Goal: Task Accomplishment & Management: Use online tool/utility

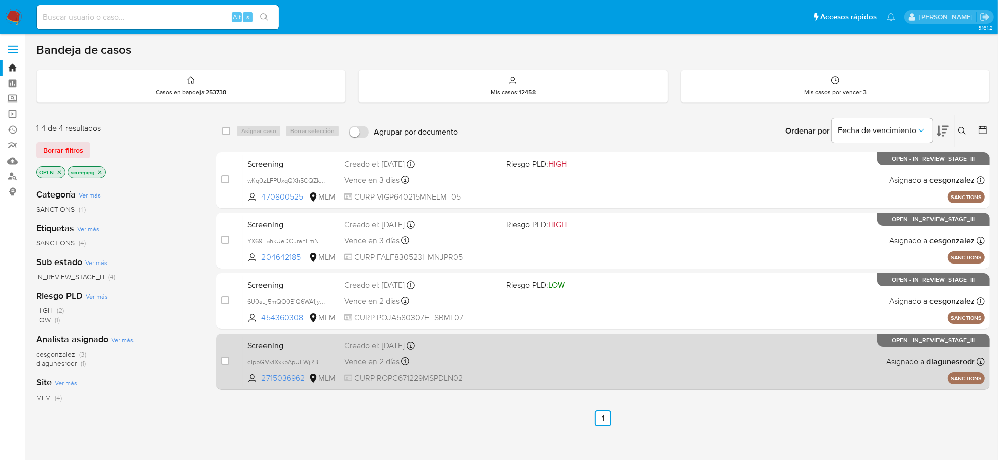
click at [488, 368] on div "Screening cTpbGMvlXxkpApUEWjRBIsbU 2715036962 MLM Creado el: 25/09/2025 Creado …" at bounding box center [614, 361] width 742 height 51
click at [224, 360] on input "checkbox" at bounding box center [225, 361] width 8 height 8
checkbox input "true"
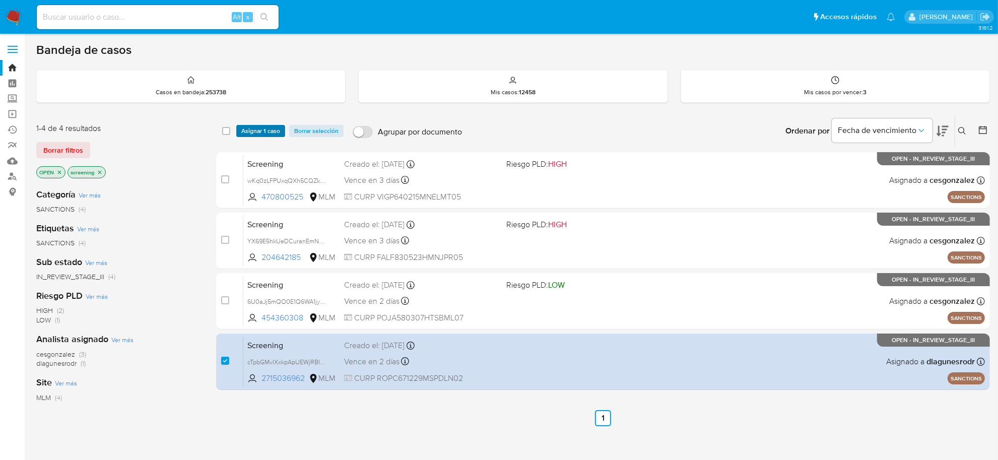
click at [261, 126] on span "Asignar 1 caso" at bounding box center [260, 131] width 39 height 10
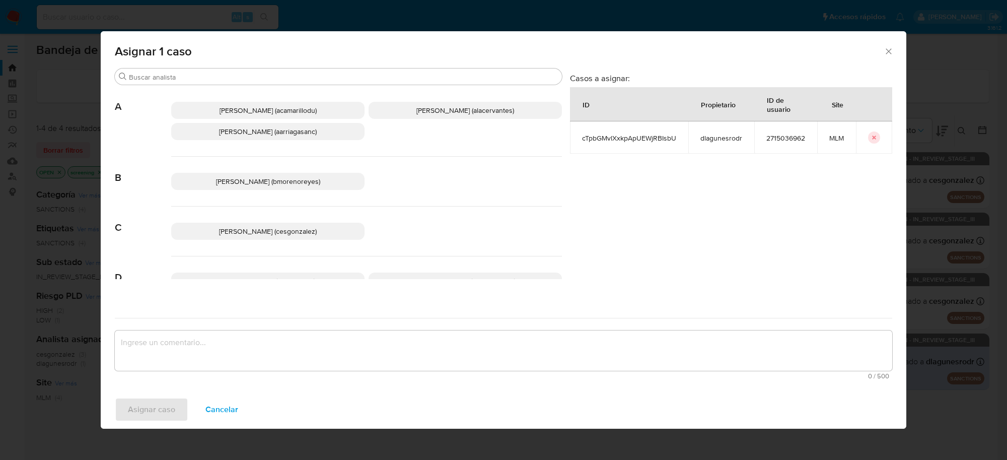
click at [296, 233] on span "Cesar Gonzalez (cesgonzalez)" at bounding box center [268, 231] width 98 height 10
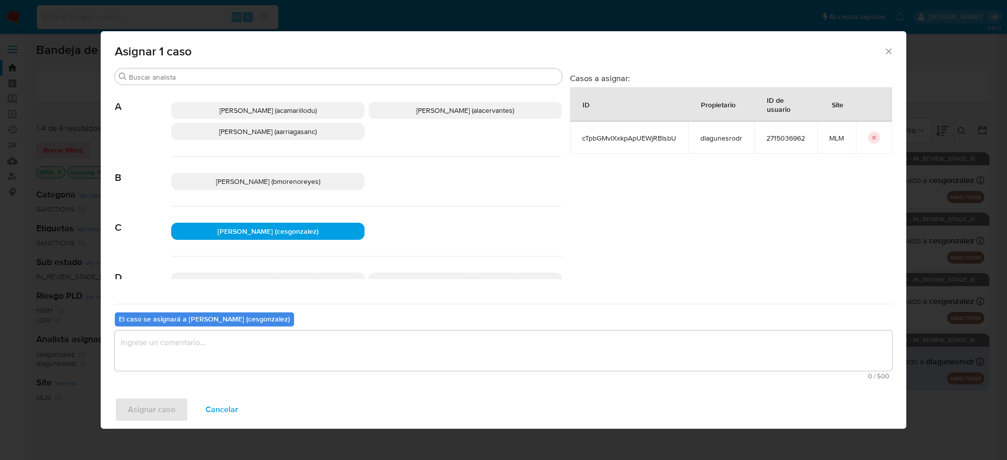
click at [191, 361] on textarea "assign-modal" at bounding box center [504, 350] width 778 height 40
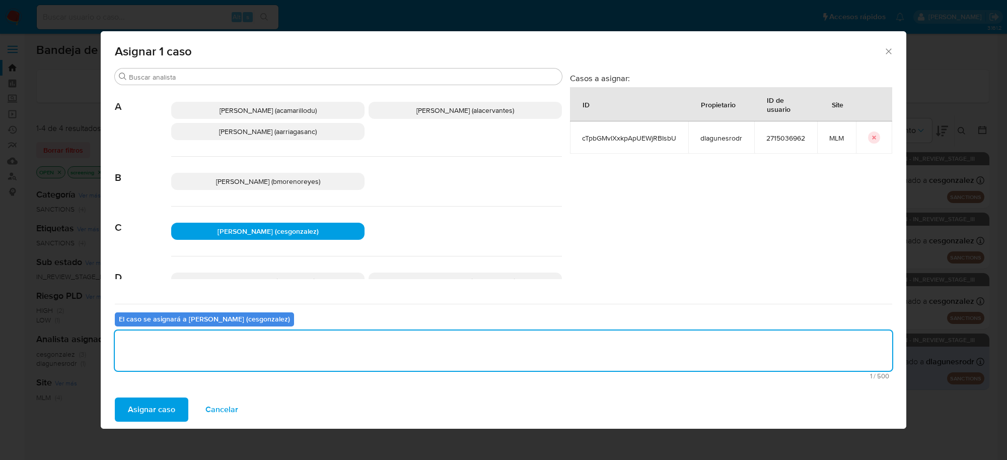
click at [170, 414] on span "Asignar caso" at bounding box center [151, 409] width 47 height 22
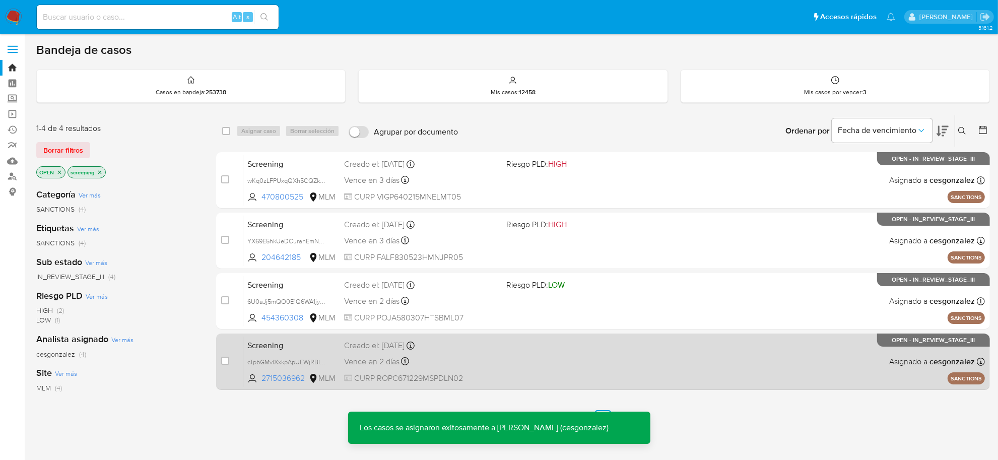
click at [484, 364] on div "Vence en 2 días Vence el 28/09/2025 19:04:43" at bounding box center [421, 362] width 154 height 14
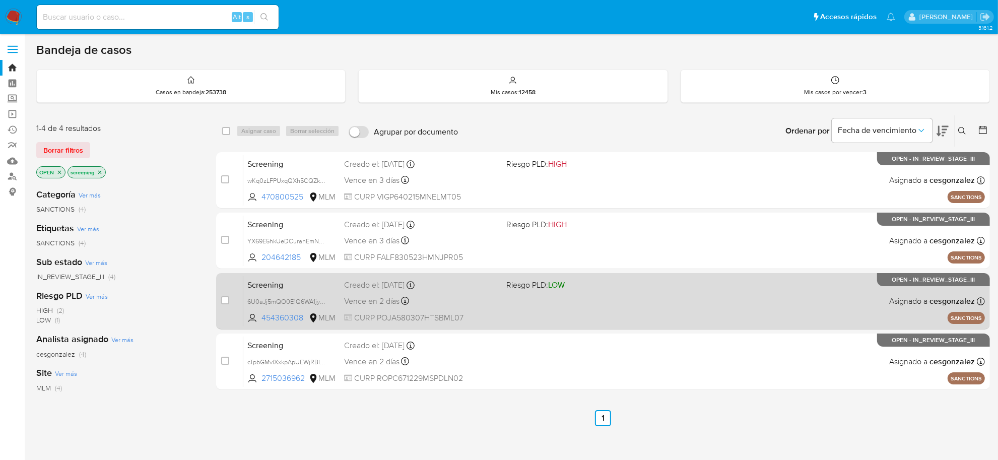
click at [385, 306] on div "Vence en 2 días Vence el 28/09/2025 23:10:41" at bounding box center [421, 301] width 154 height 14
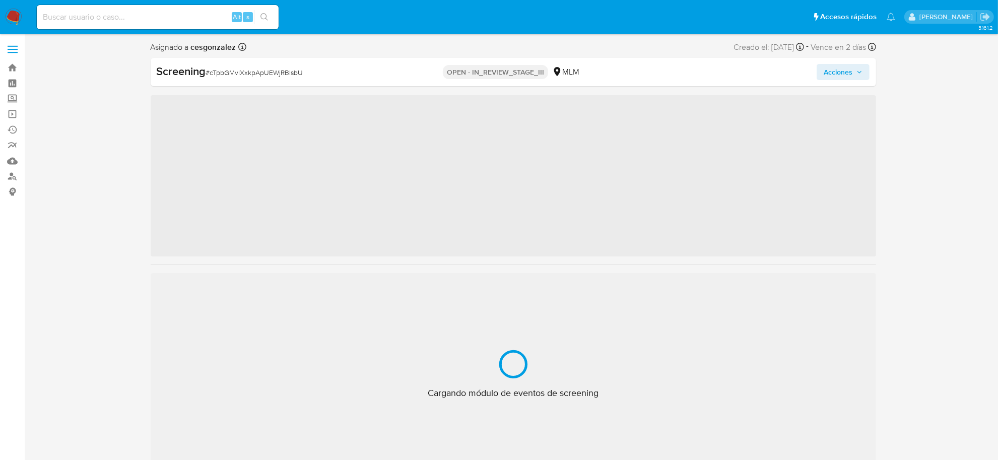
scroll to position [474, 0]
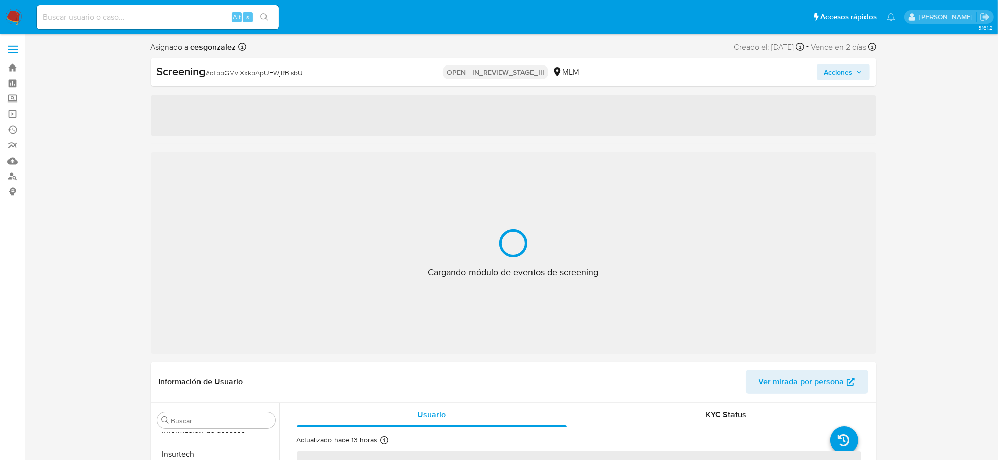
select select "10"
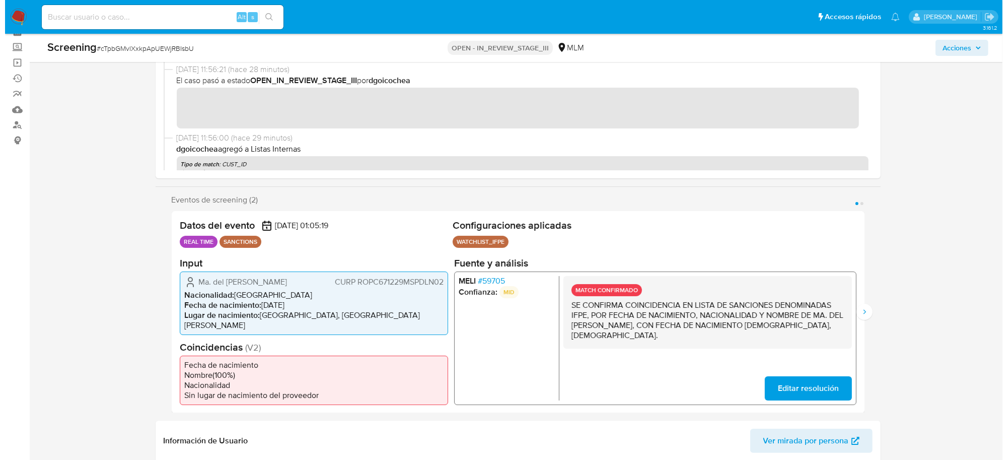
scroll to position [0, 0]
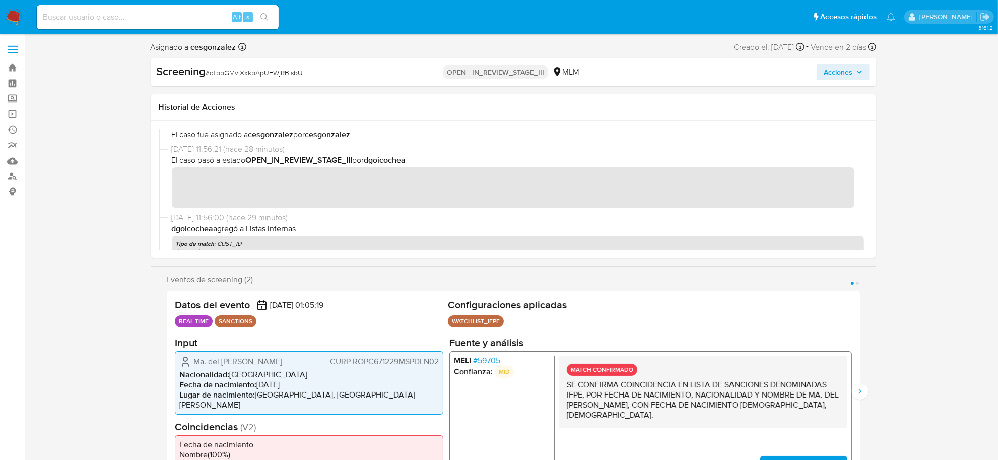
click at [837, 75] on span "Acciones" at bounding box center [838, 72] width 29 height 16
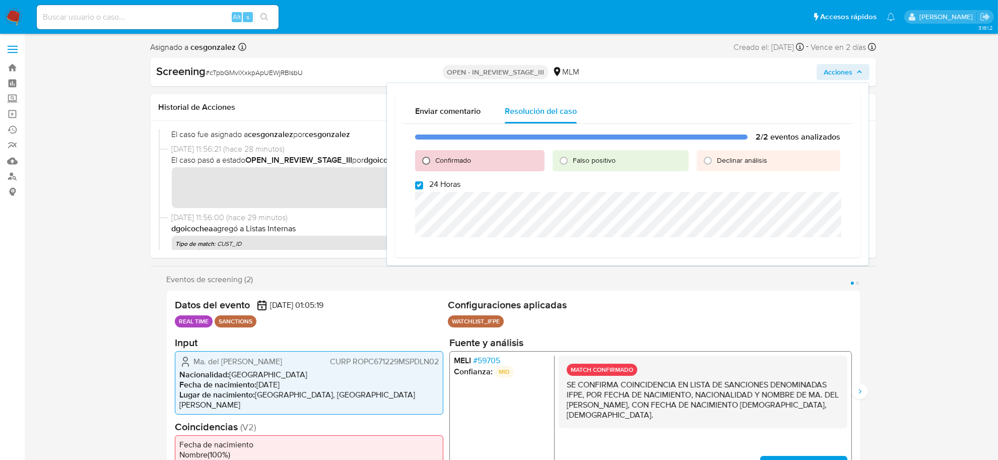
drag, startPoint x: 420, startPoint y: 161, endPoint x: 422, endPoint y: 167, distance: 6.1
click at [420, 162] on input "Confirmado" at bounding box center [426, 161] width 16 height 16
radio input "true"
click at [422, 184] on input "24 Horas" at bounding box center [419, 185] width 8 height 8
checkbox input "false"
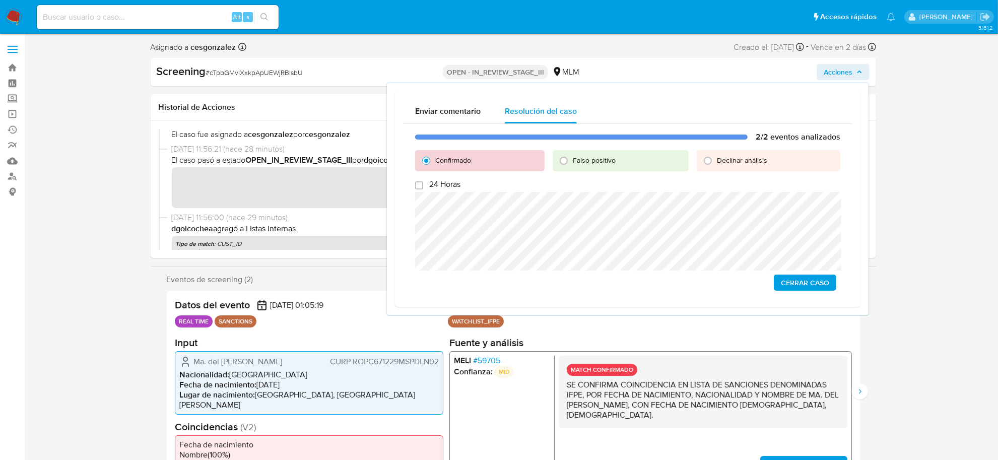
click at [820, 286] on span "Cerrar Caso" at bounding box center [805, 283] width 48 height 14
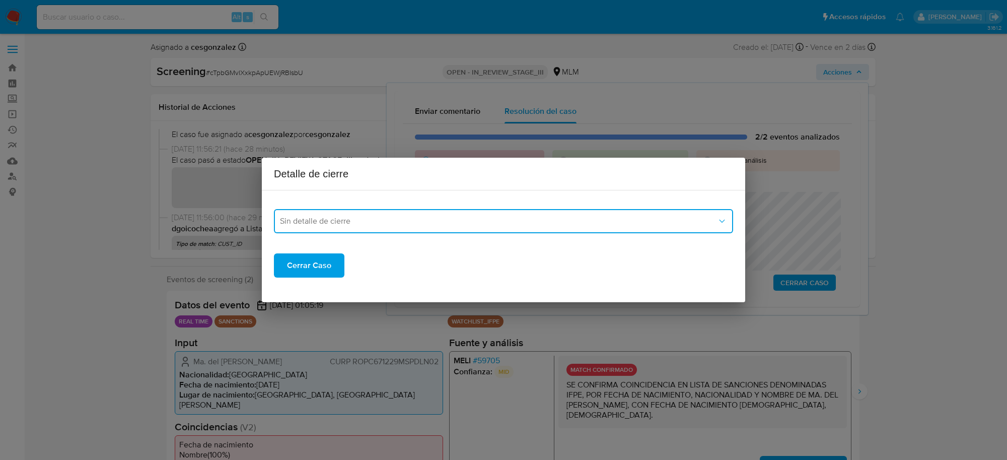
click at [430, 222] on span "Sin detalle de cierre" at bounding box center [498, 221] width 437 height 10
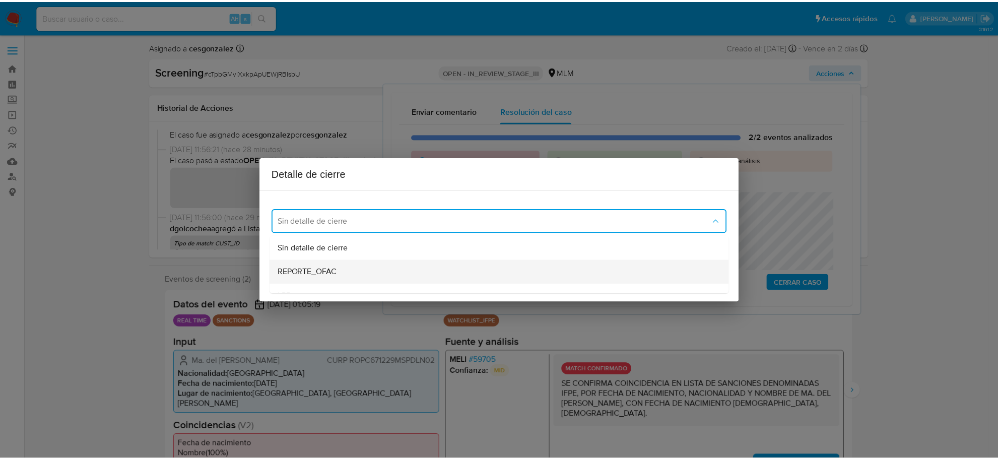
scroll to position [63, 0]
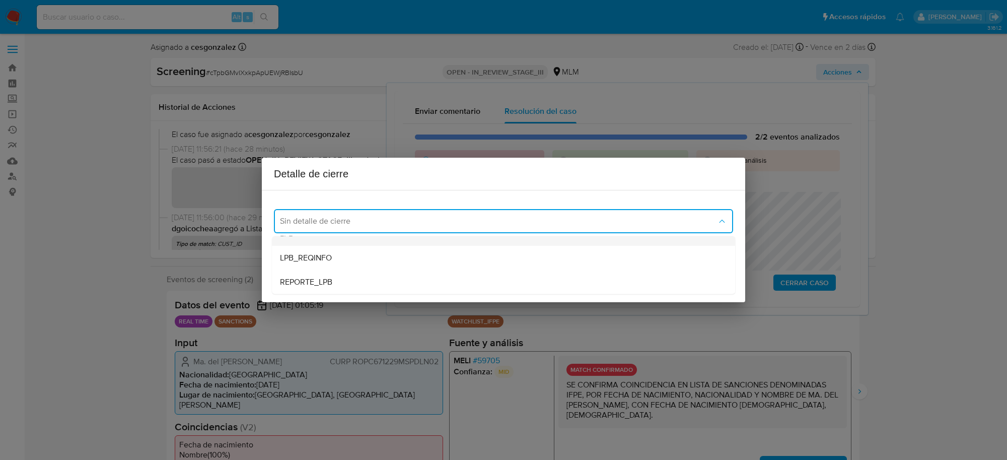
click at [368, 244] on div "LPB" at bounding box center [503, 234] width 447 height 24
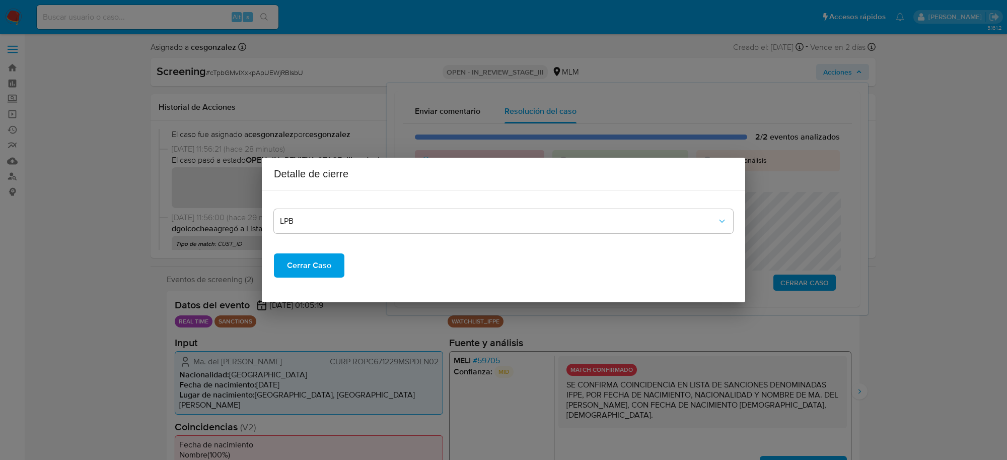
click at [303, 263] on span "Cerrar Caso" at bounding box center [309, 265] width 44 height 22
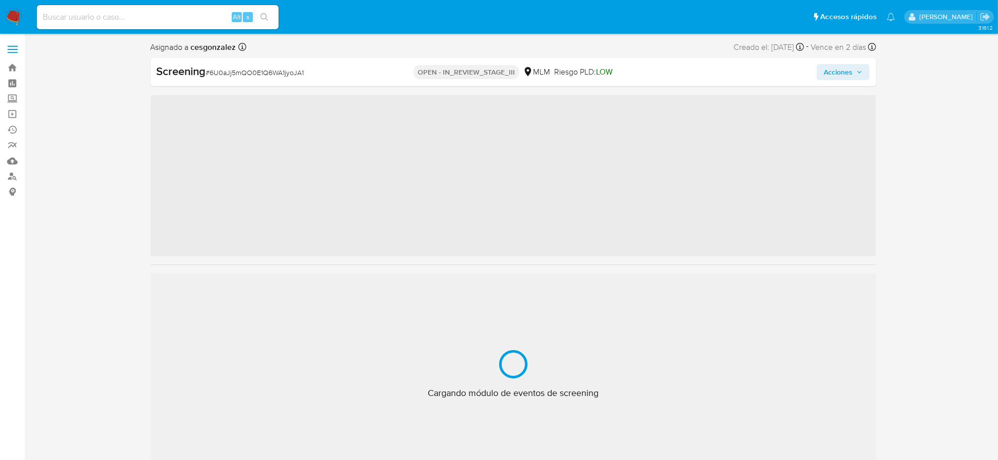
scroll to position [474, 0]
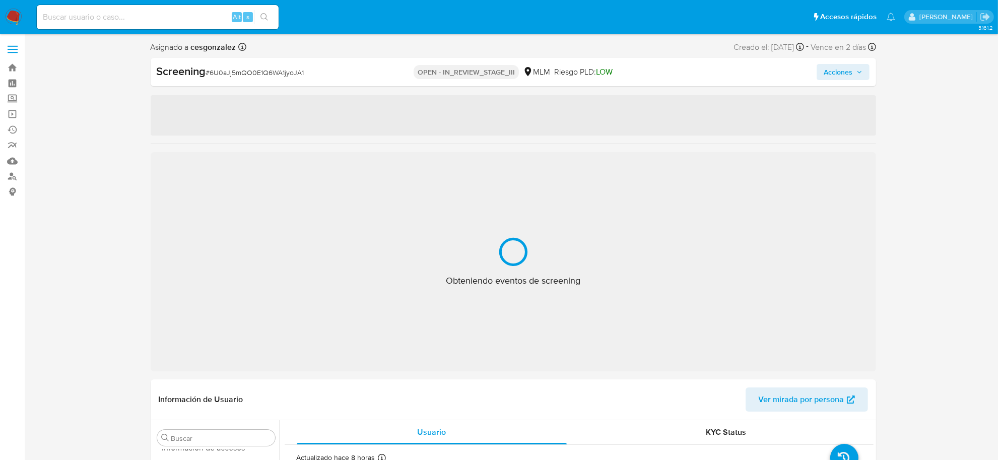
select select "10"
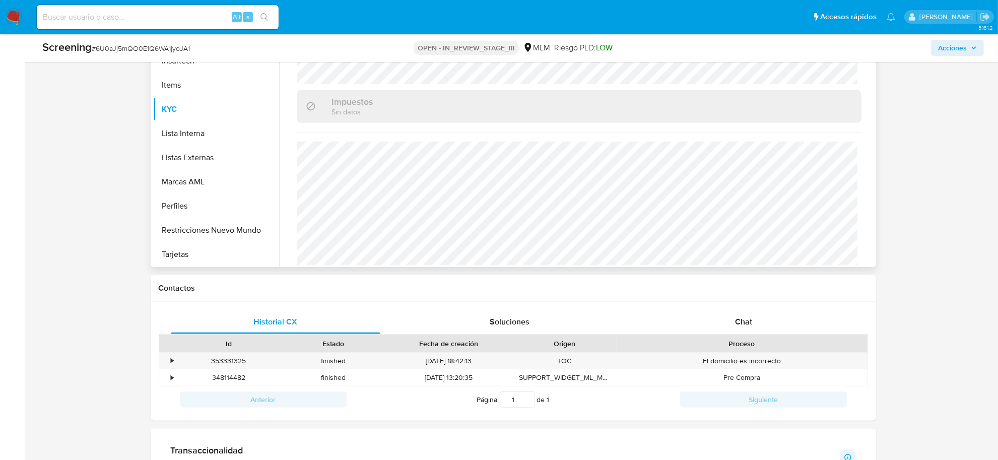
scroll to position [195, 0]
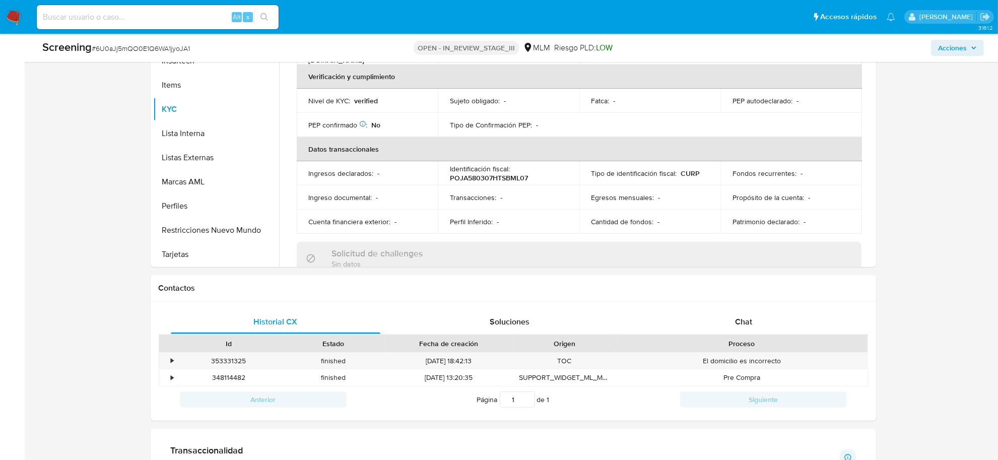
click at [955, 55] on span "Acciones" at bounding box center [952, 48] width 29 height 16
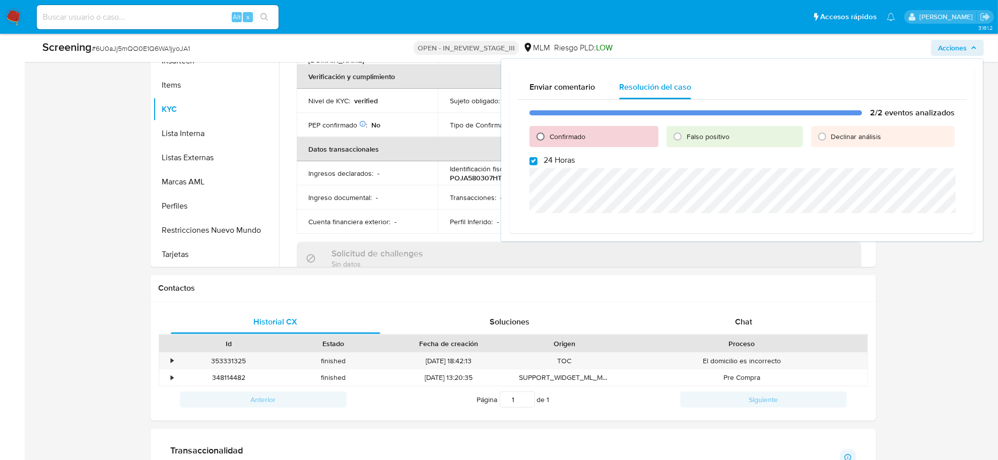
click at [542, 133] on input "Confirmado" at bounding box center [540, 136] width 16 height 16
radio input "true"
click at [532, 164] on input "24 Horas" at bounding box center [533, 161] width 8 height 8
checkbox input "false"
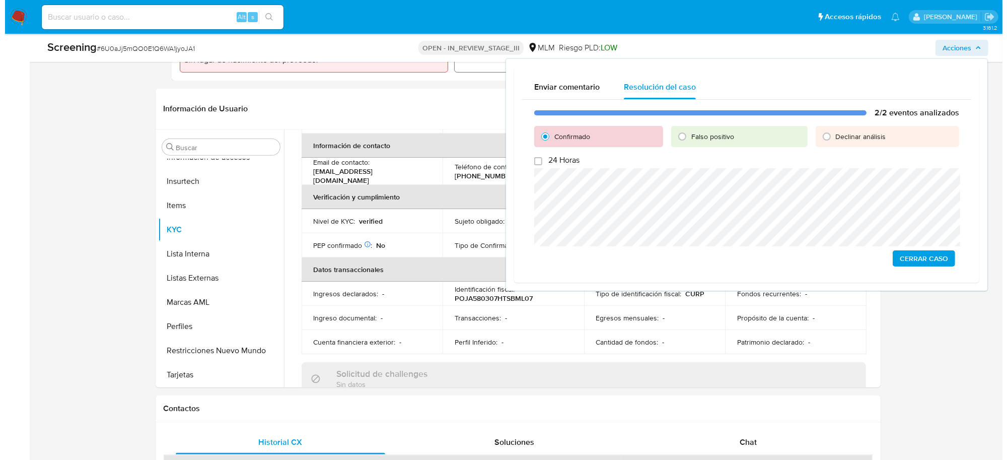
scroll to position [378, 0]
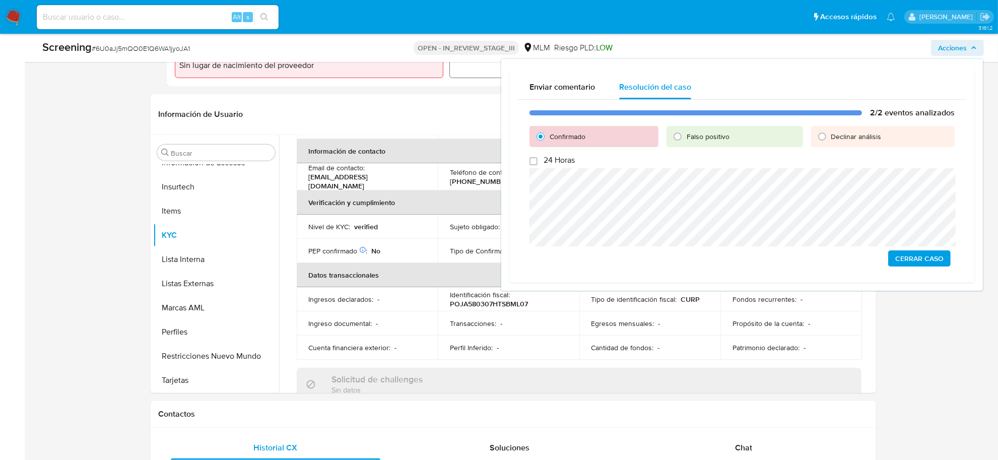
click at [930, 262] on span "Cerrar Caso" at bounding box center [919, 258] width 48 height 14
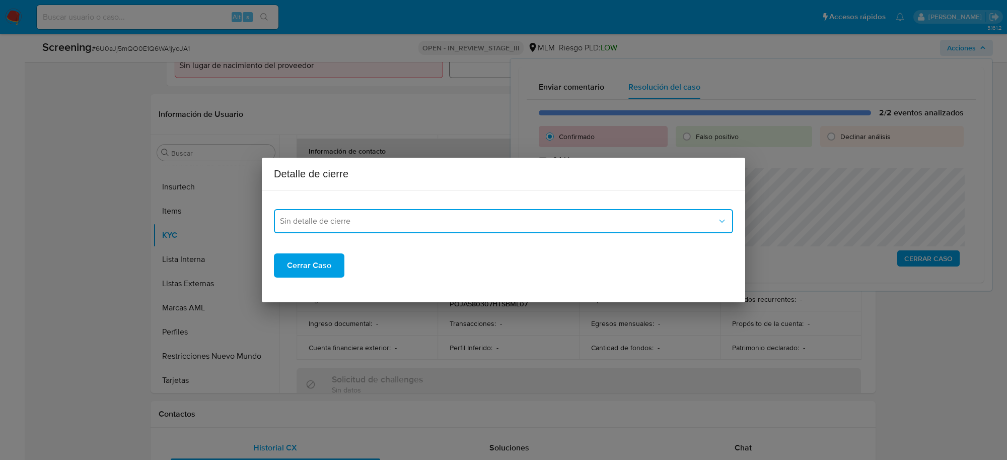
click at [573, 227] on button "Sin detalle de cierre" at bounding box center [503, 221] width 459 height 24
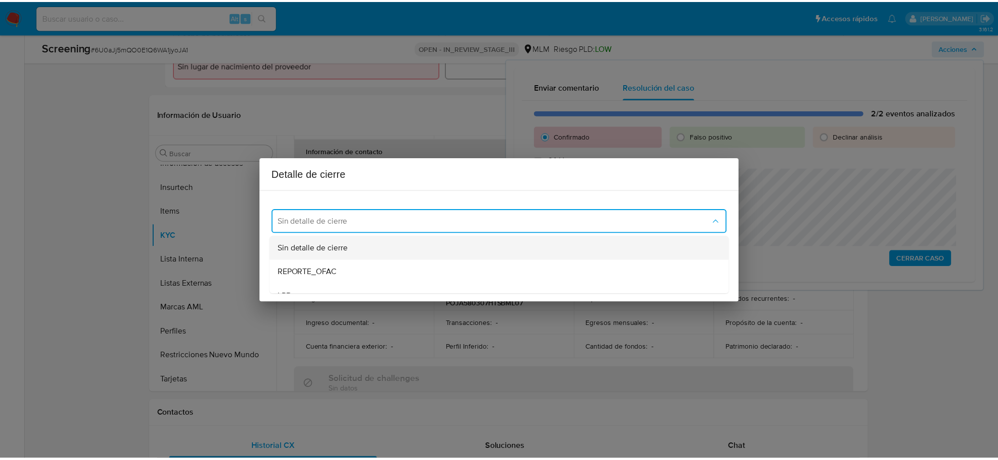
scroll to position [63, 0]
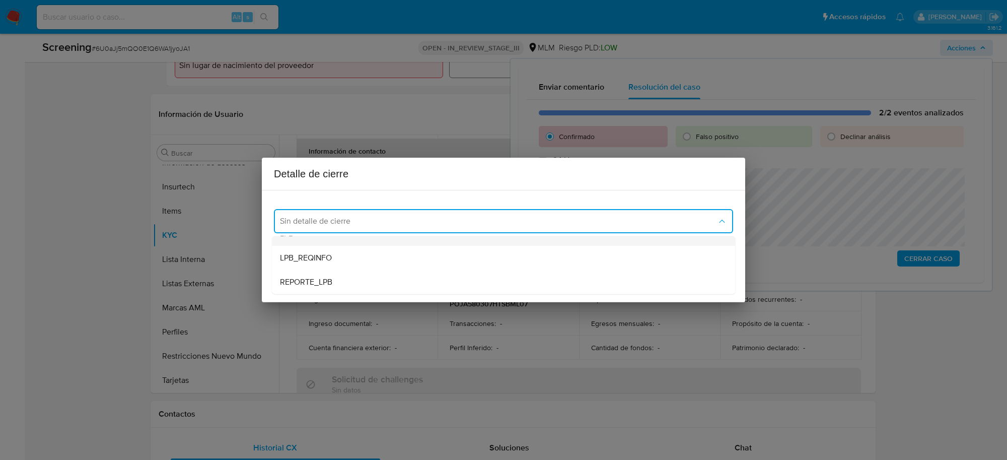
click at [375, 243] on div "LPB" at bounding box center [503, 234] width 447 height 24
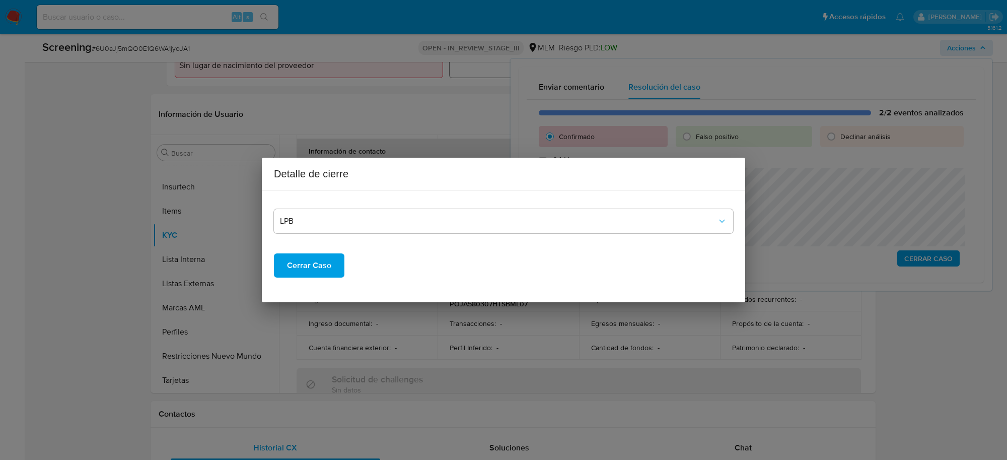
click at [330, 259] on button "Cerrar Caso" at bounding box center [309, 265] width 71 height 24
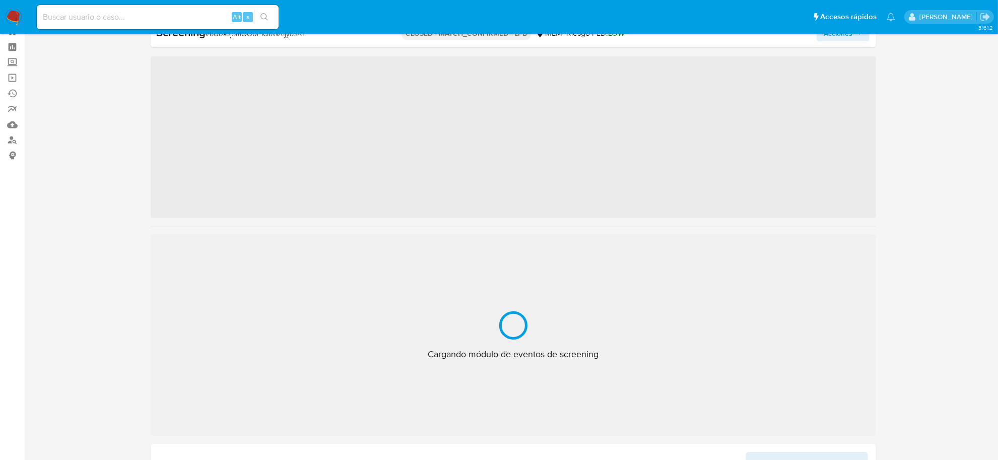
scroll to position [474, 0]
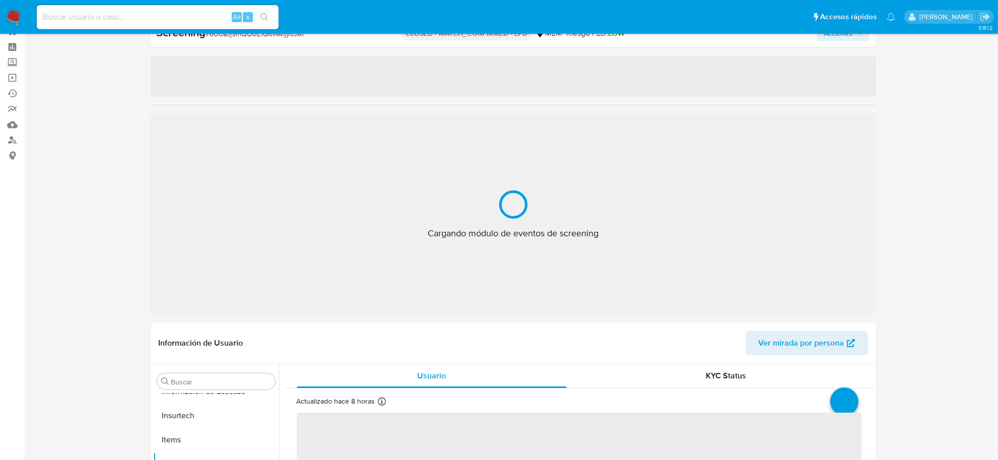
select select "10"
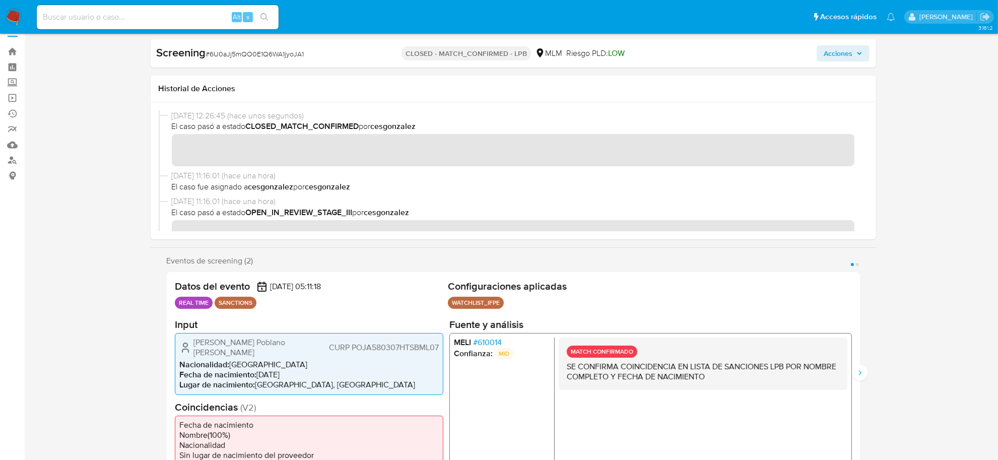
scroll to position [0, 0]
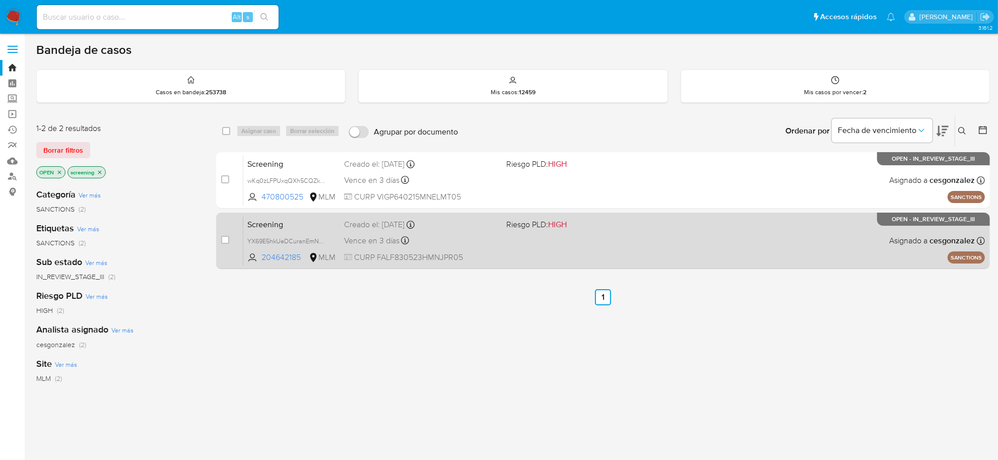
click at [514, 242] on div "Screening YX69E5hkUeDCuranEmNRnpaH 204642185 MLM Riesgo PLD: HIGH Creado el: [D…" at bounding box center [614, 240] width 742 height 51
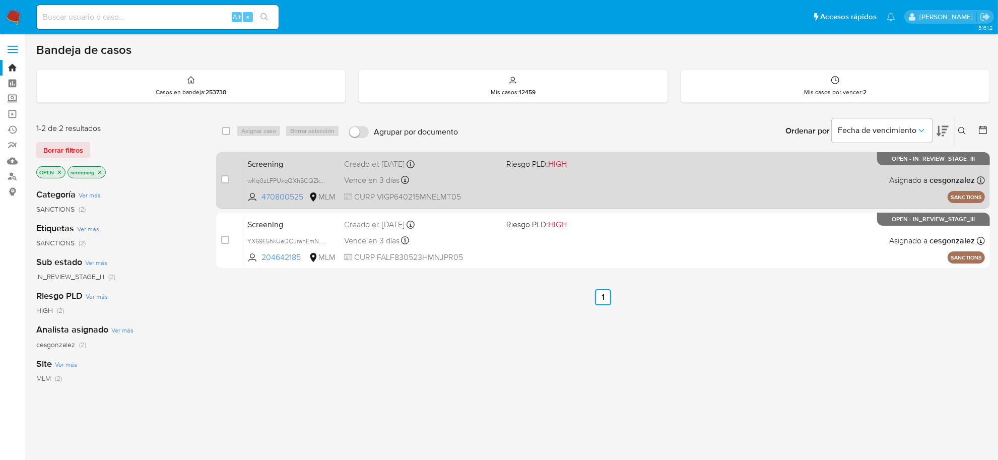
click at [454, 174] on div "Vence en 3 días Vence el 29/09/2025 10:43:08" at bounding box center [421, 180] width 154 height 14
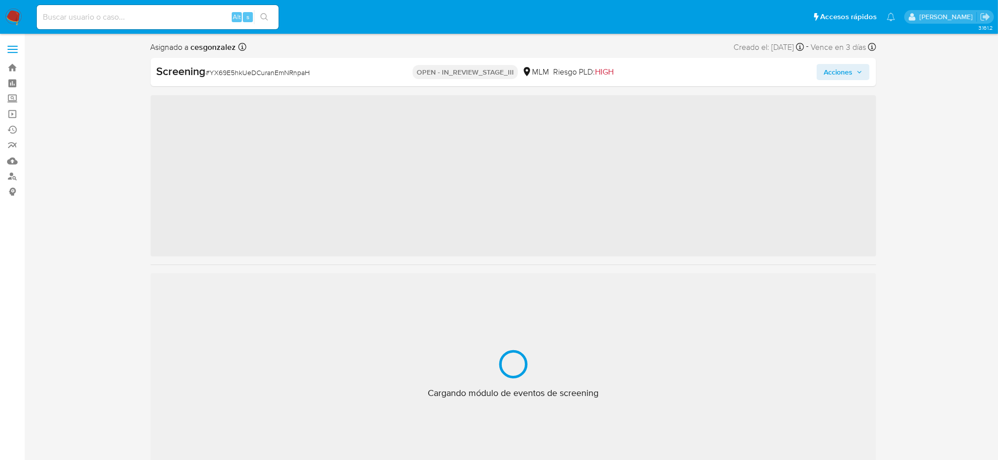
scroll to position [474, 0]
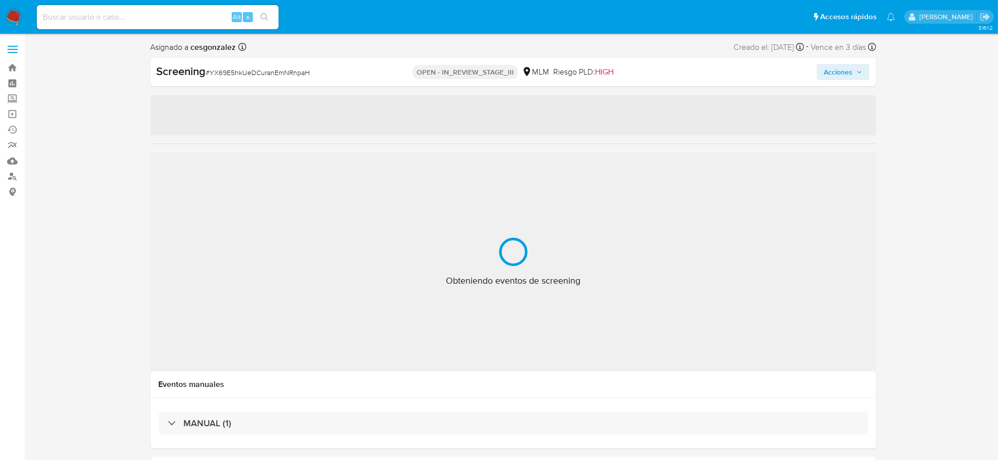
select select "10"
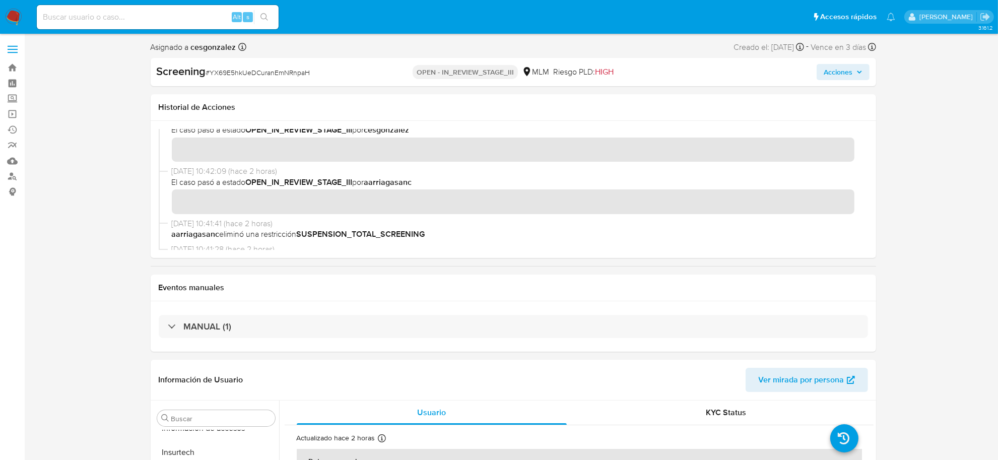
scroll to position [63, 0]
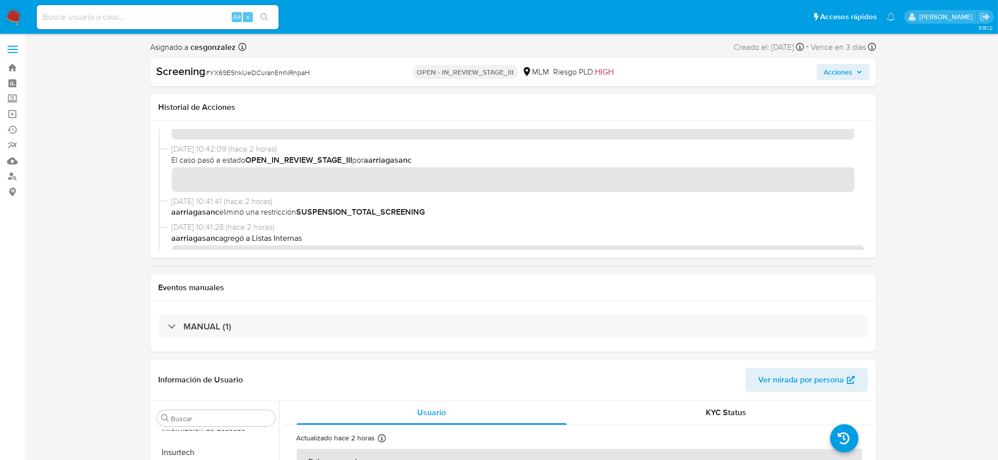
click at [845, 71] on span "Acciones" at bounding box center [838, 72] width 29 height 16
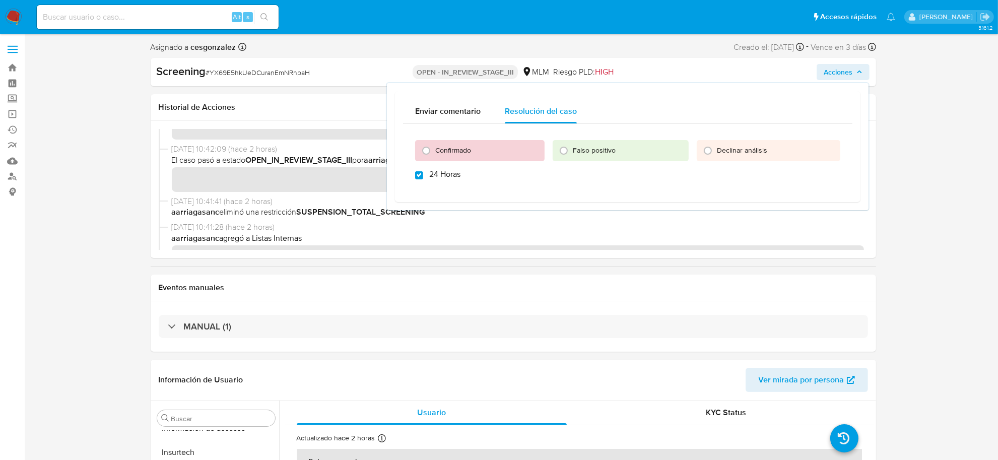
checkbox input "true"
click at [425, 152] on input "Confirmado" at bounding box center [426, 151] width 16 height 16
radio input "true"
click at [422, 175] on input "24 Horas" at bounding box center [419, 175] width 8 height 8
checkbox input "false"
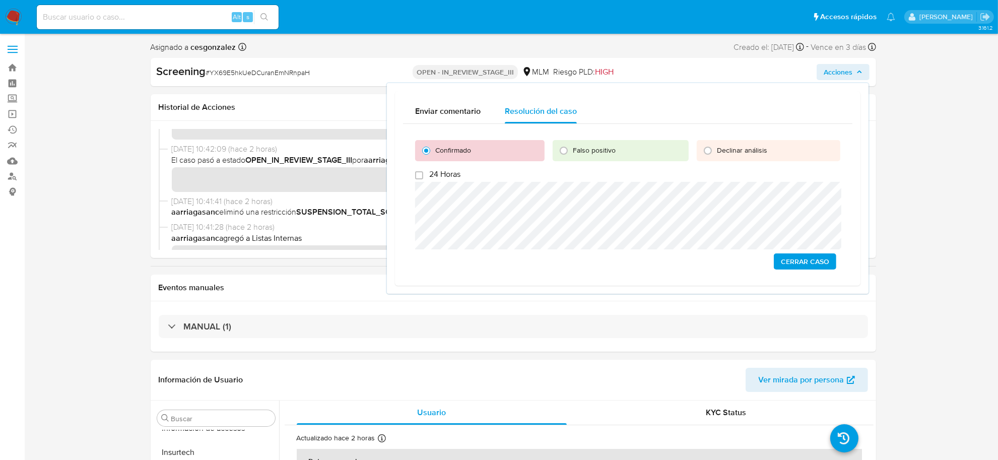
click at [791, 262] on span "Cerrar Caso" at bounding box center [805, 261] width 48 height 14
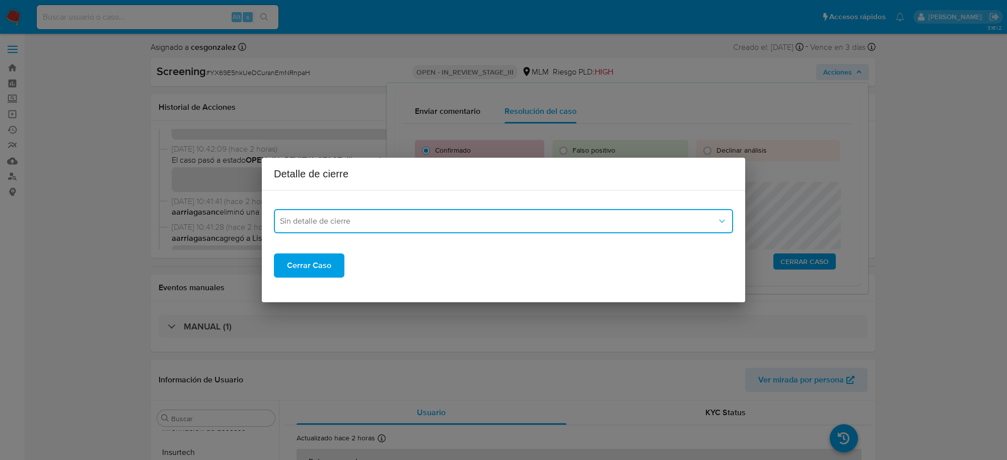
click at [439, 232] on button "Sin detalle de cierre" at bounding box center [503, 221] width 459 height 24
click at [320, 291] on div "LPB" at bounding box center [503, 297] width 447 height 24
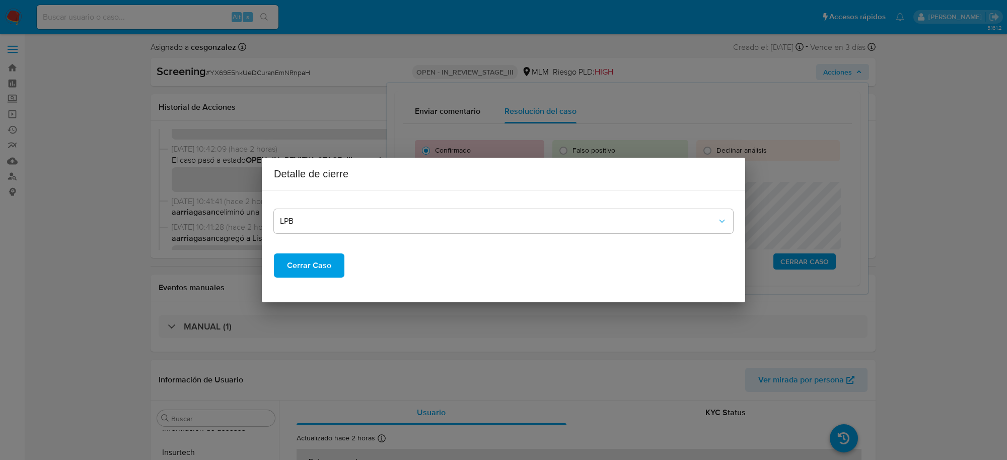
click at [311, 263] on span "Cerrar Caso" at bounding box center [309, 265] width 44 height 22
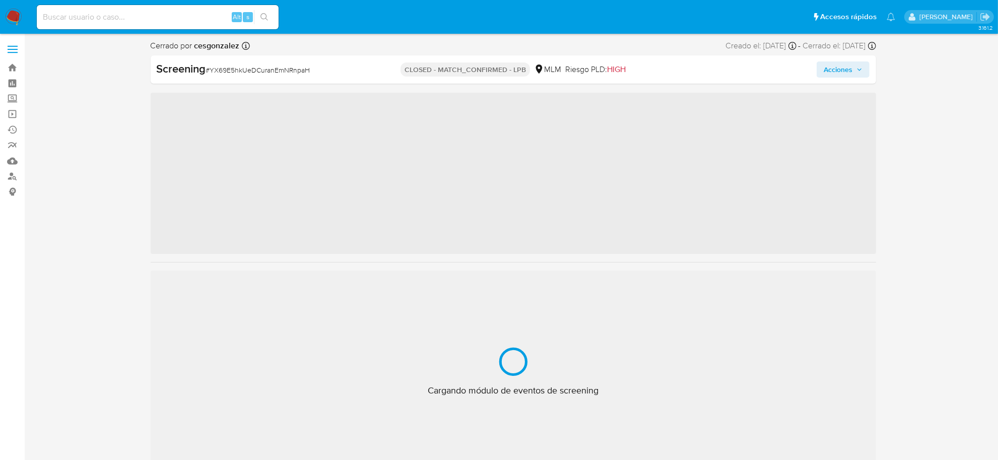
scroll to position [474, 0]
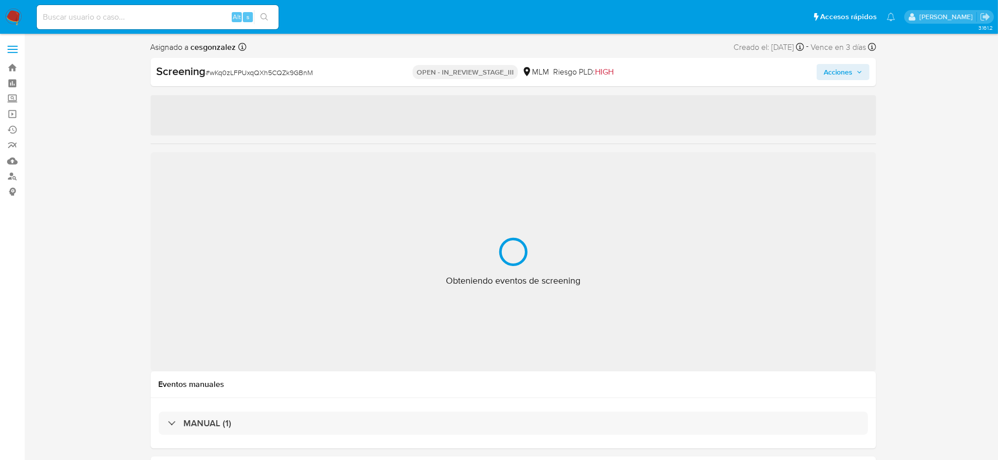
select select "10"
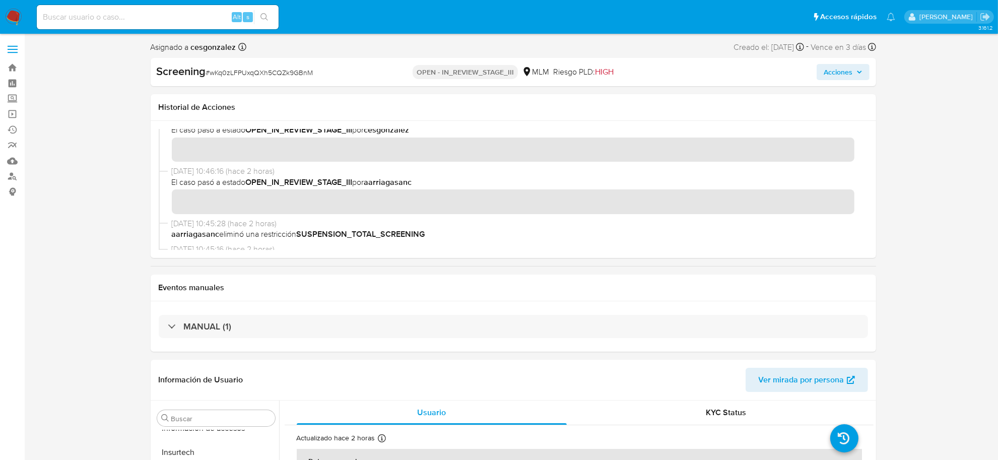
scroll to position [63, 0]
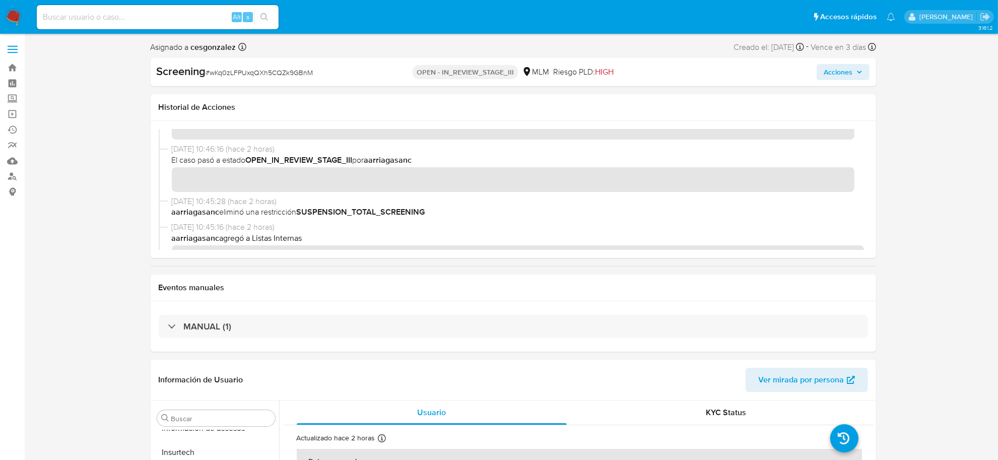
click at [847, 76] on span "Acciones" at bounding box center [838, 72] width 29 height 16
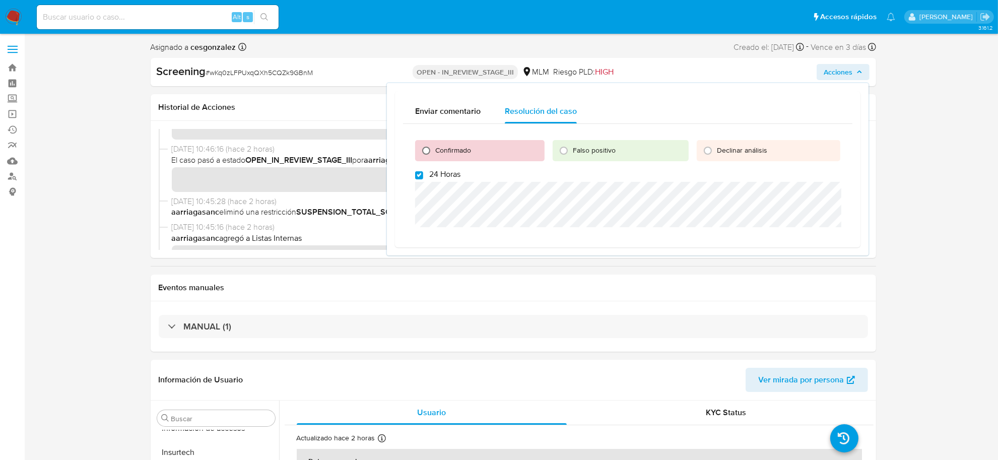
click at [429, 147] on input "Confirmado" at bounding box center [426, 151] width 16 height 16
radio input "true"
click at [420, 172] on input "24 Horas" at bounding box center [419, 175] width 8 height 8
checkbox input "false"
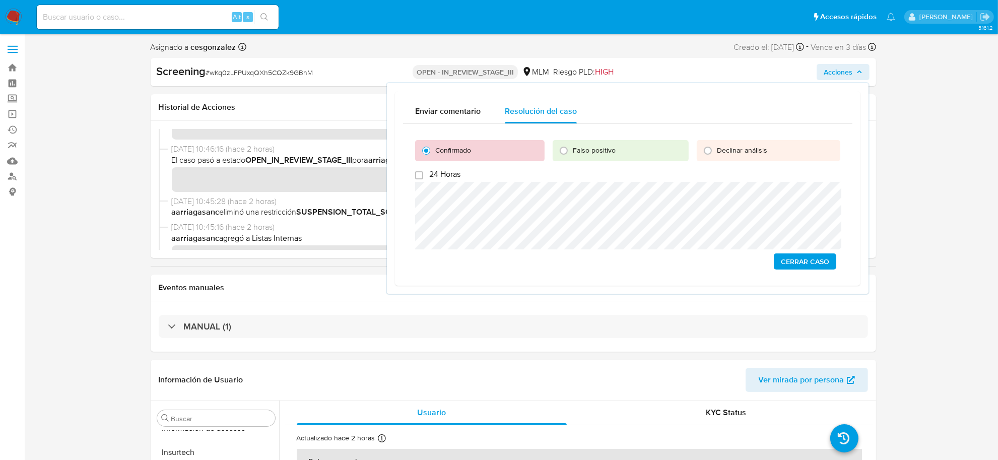
click at [805, 260] on span "Cerrar Caso" at bounding box center [805, 261] width 48 height 14
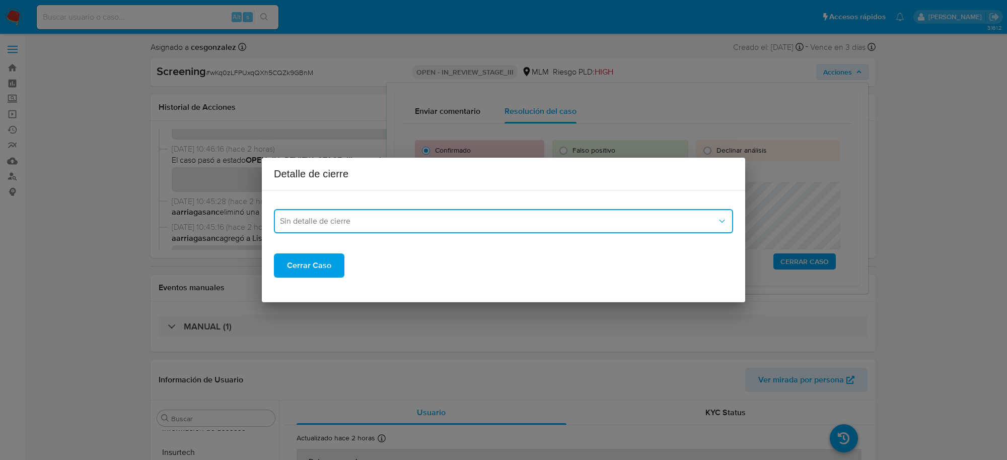
click at [347, 223] on span "Sin detalle de cierre" at bounding box center [498, 221] width 437 height 10
click at [305, 288] on div "LPB" at bounding box center [503, 297] width 447 height 24
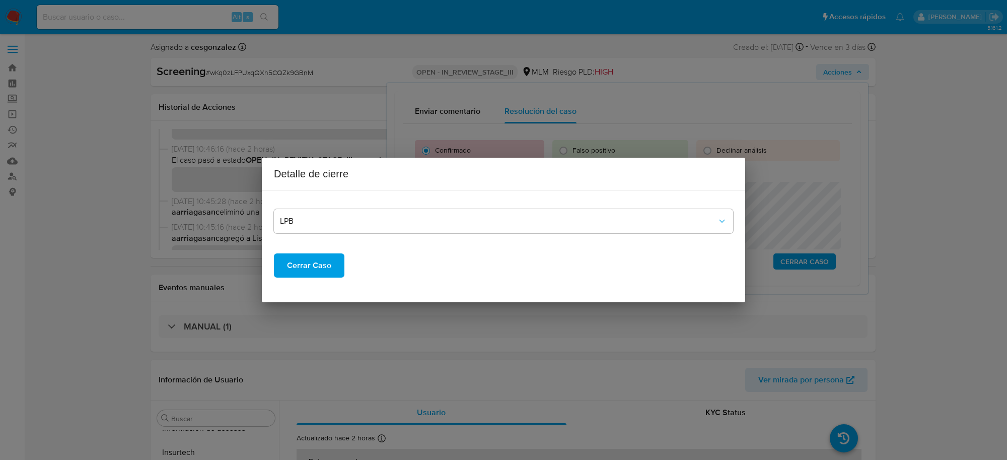
click at [305, 272] on span "Cerrar Caso" at bounding box center [309, 265] width 44 height 22
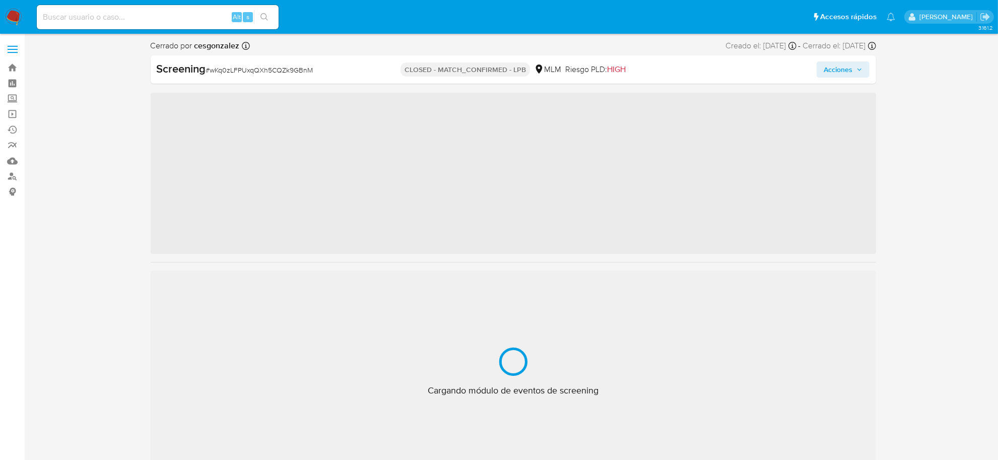
scroll to position [474, 0]
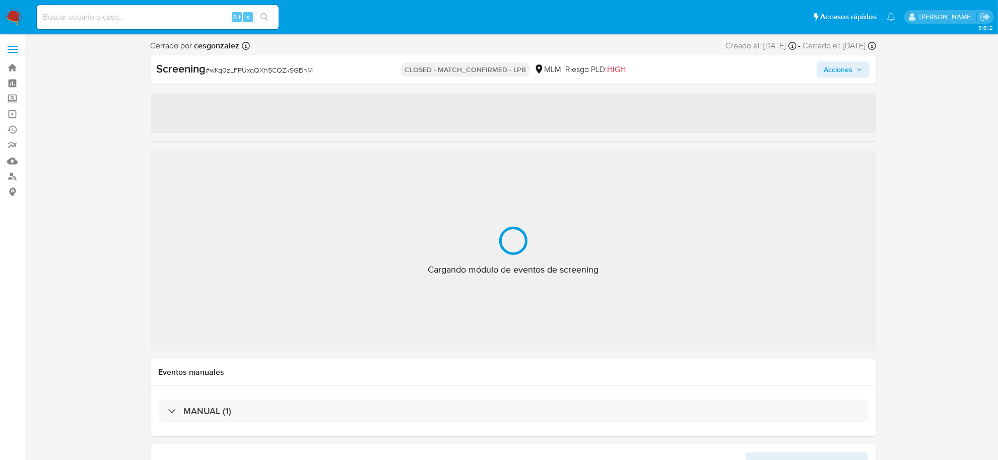
select select "10"
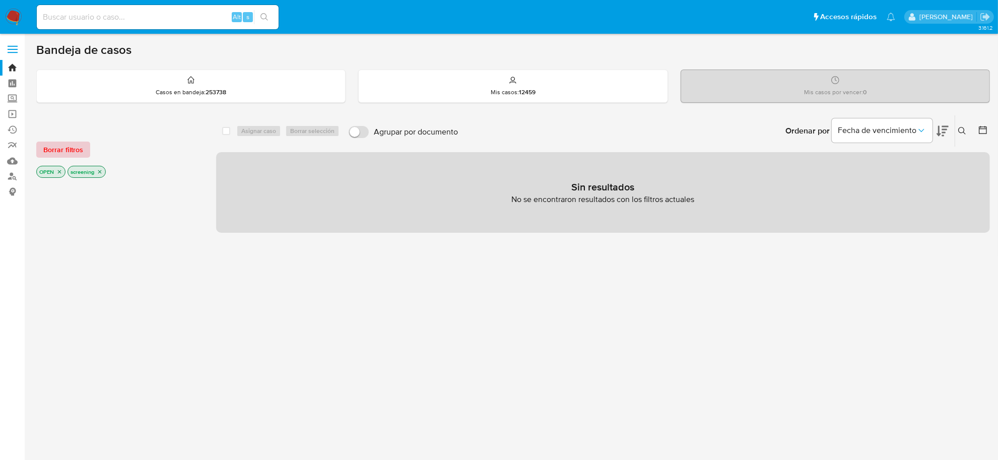
click at [42, 145] on button "Borrar filtros" at bounding box center [63, 150] width 54 height 16
